Goal: Transaction & Acquisition: Purchase product/service

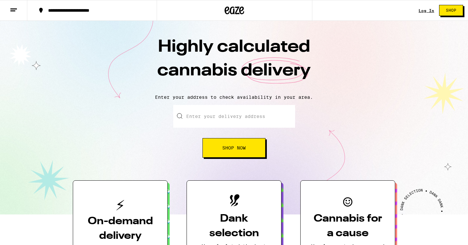
click at [424, 11] on link "Log In" at bounding box center [426, 10] width 16 height 4
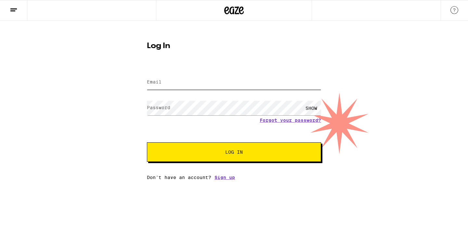
click at [251, 82] on input "Email" at bounding box center [234, 82] width 174 height 15
type input "[EMAIL_ADDRESS][DOMAIN_NAME]"
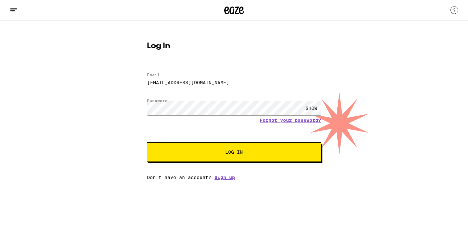
click at [236, 150] on span "Log In" at bounding box center [234, 152] width 18 height 5
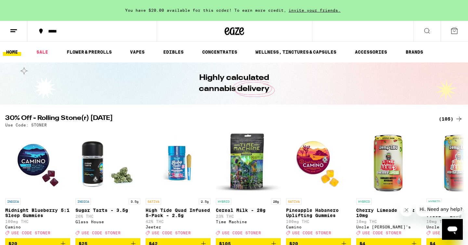
click at [313, 11] on span "invite your friends." at bounding box center [314, 10] width 57 height 4
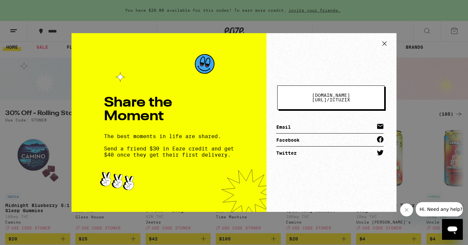
scroll to position [13, 0]
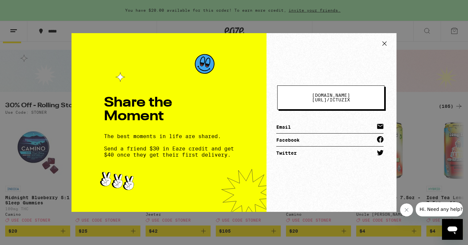
click at [393, 42] on div "[DOMAIN_NAME][URL] / ictuzix Email Facebook Twitter" at bounding box center [331, 122] width 130 height 179
click at [384, 43] on icon at bounding box center [384, 44] width 10 height 10
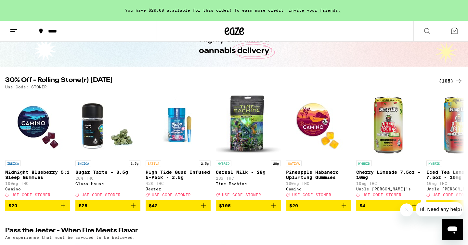
scroll to position [39, 0]
